Goal: Task Accomplishment & Management: Complete application form

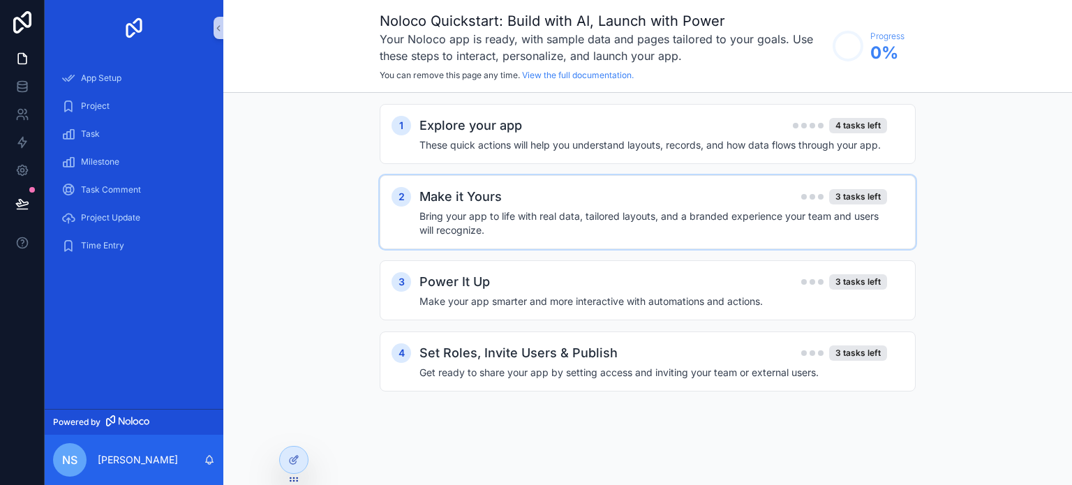
click at [564, 198] on div "Make it Yours 3 tasks left" at bounding box center [653, 197] width 468 height 20
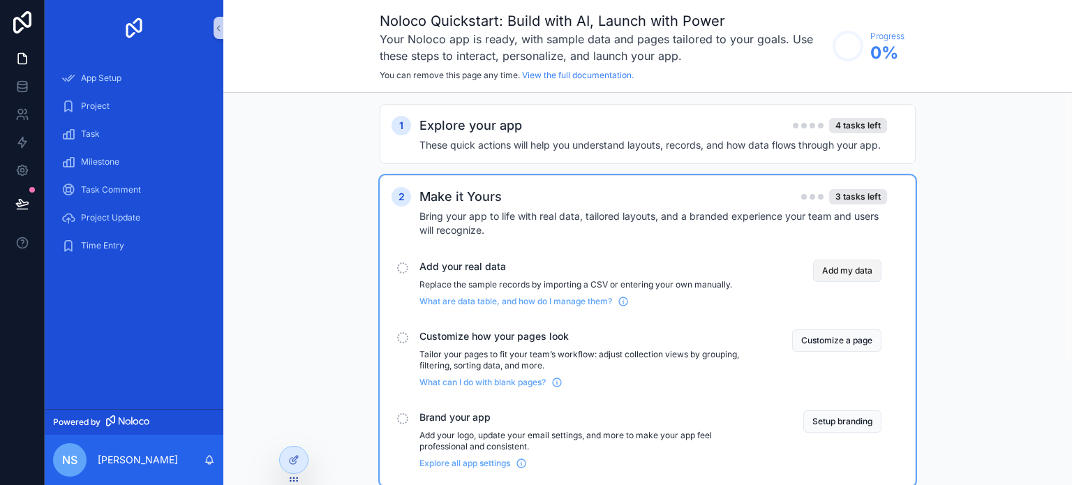
click at [847, 272] on button "Add my data" at bounding box center [847, 271] width 68 height 22
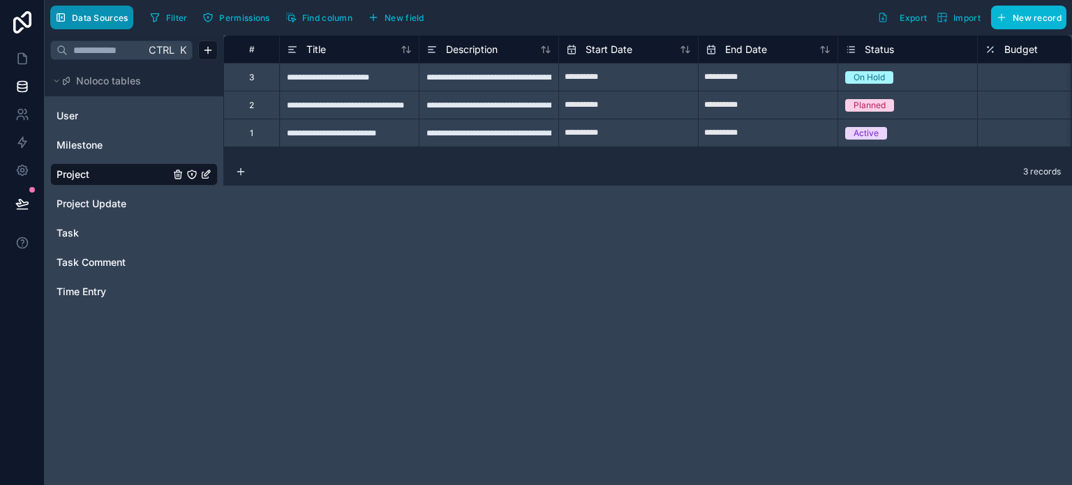
click at [114, 20] on span "Data Sources" at bounding box center [100, 18] width 57 height 10
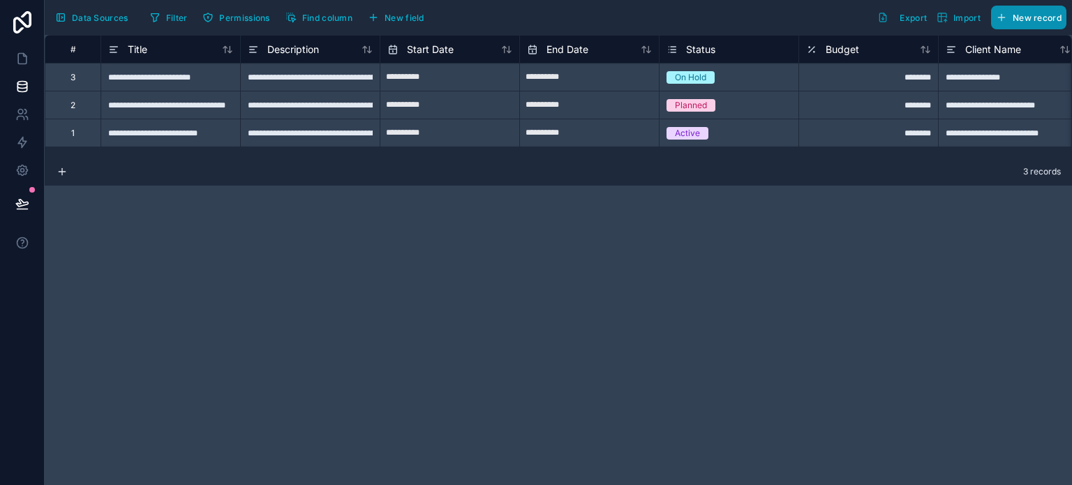
click at [1009, 17] on button "New record" at bounding box center [1028, 18] width 75 height 24
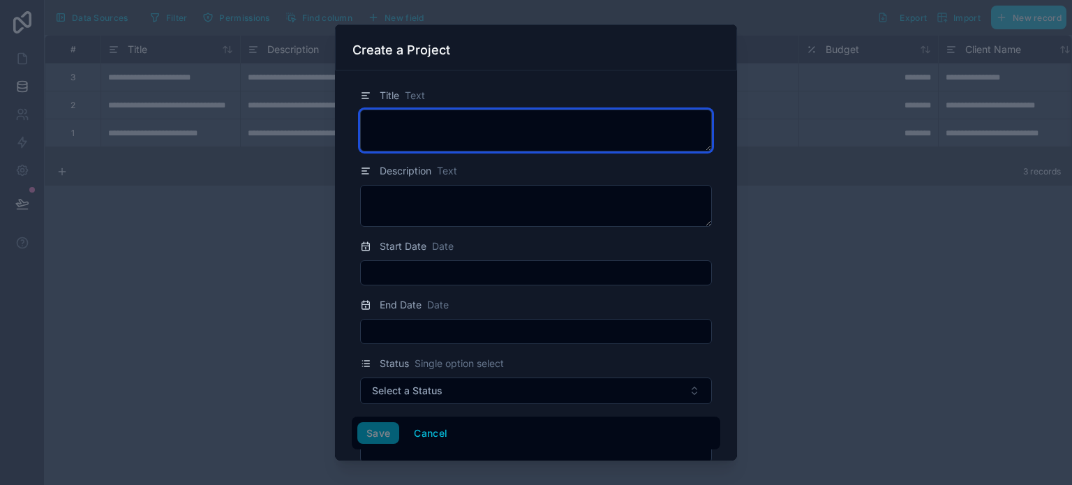
click at [431, 121] on textarea at bounding box center [536, 131] width 352 height 42
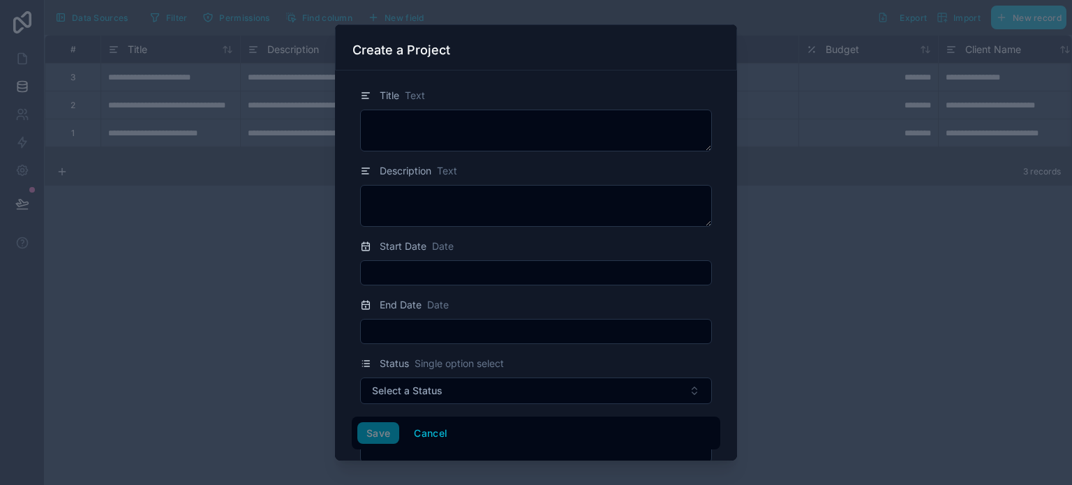
click at [777, 275] on div at bounding box center [536, 242] width 1072 height 485
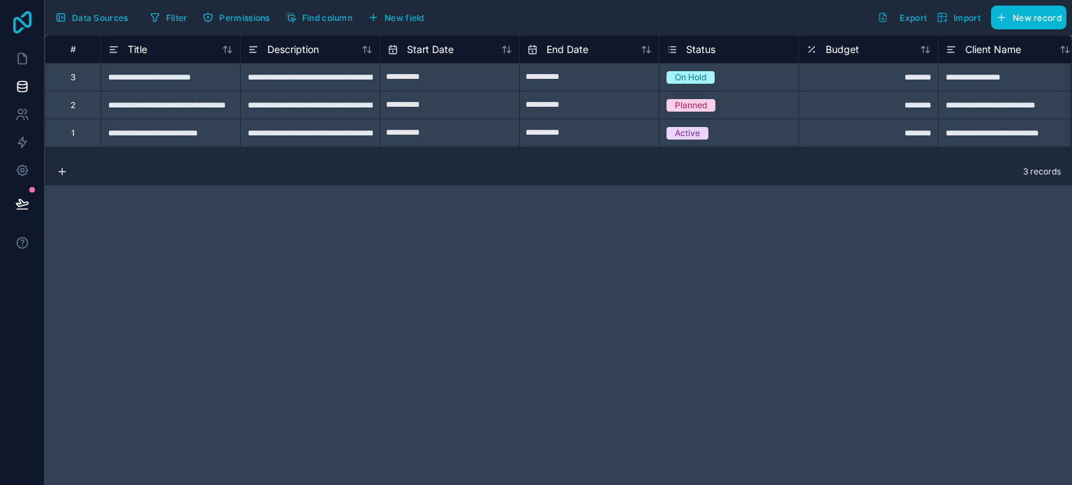
click at [29, 17] on icon at bounding box center [22, 22] width 18 height 22
